Goal: Information Seeking & Learning: Learn about a topic

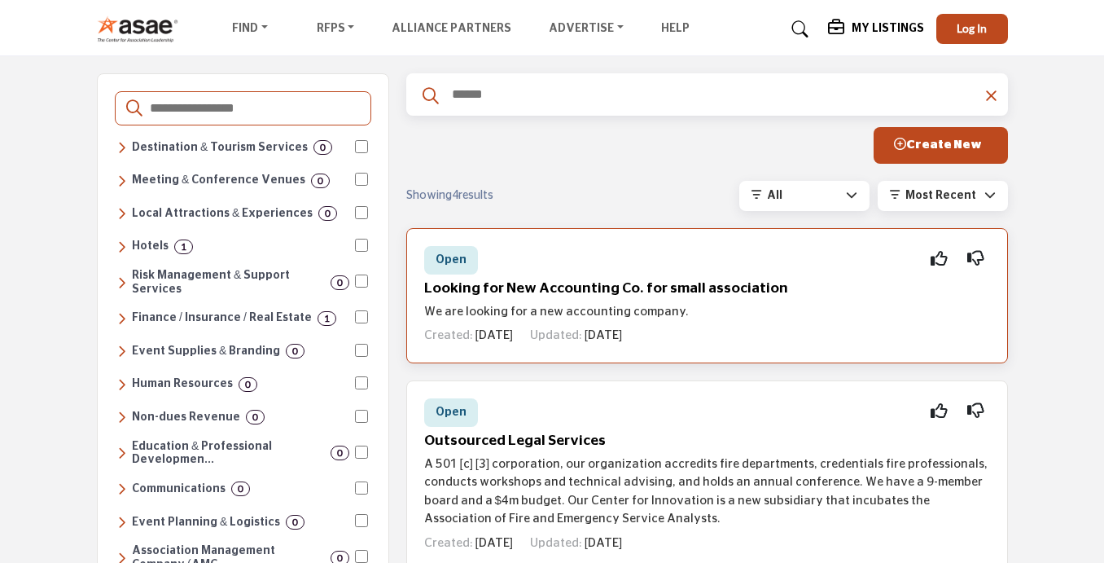
click at [634, 274] on div "Open Interested Not Interested" at bounding box center [707, 260] width 566 height 29
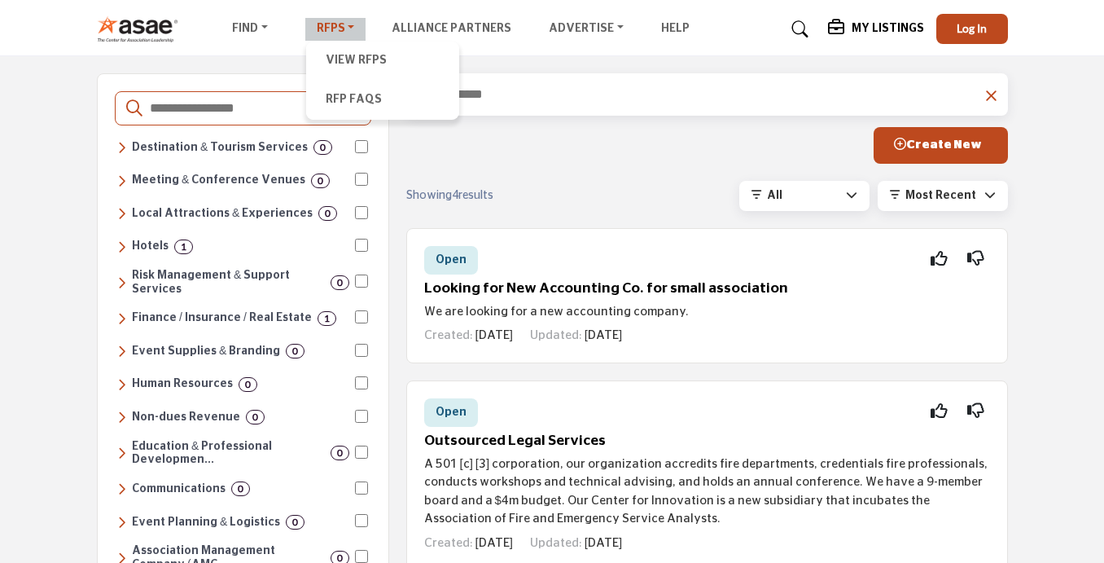
click at [350, 29] on link "RFPs" at bounding box center [335, 29] width 61 height 23
click at [702, 196] on div "All All Open Closed Viewed My RFPs A-Z" at bounding box center [820, 196] width 373 height 30
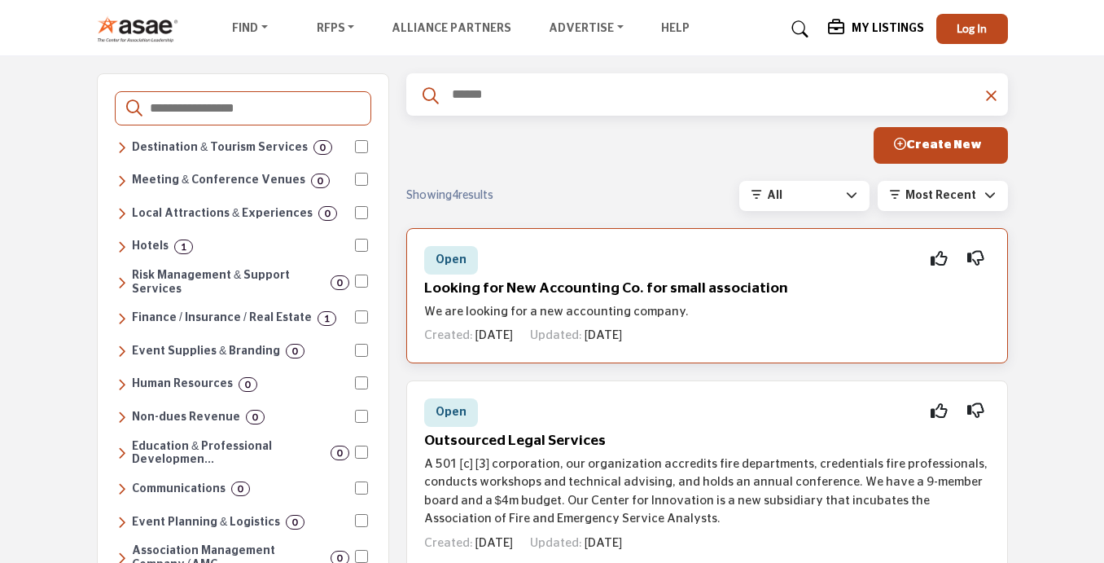
click at [633, 291] on h5 "Looking for New Accounting Co. for small association" at bounding box center [707, 288] width 566 height 17
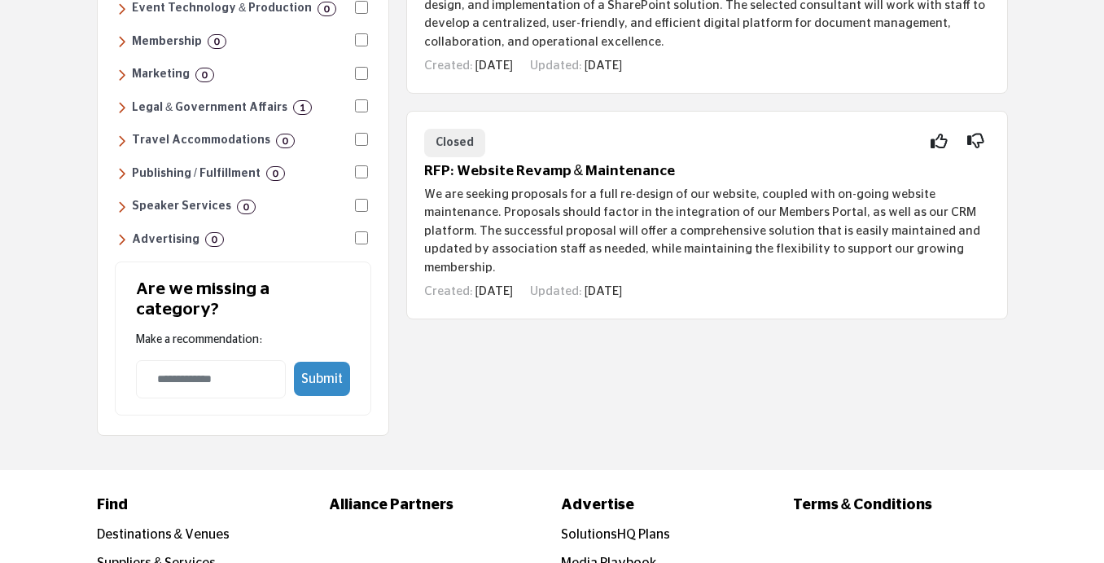
scroll to position [618, 0]
